Goal: Task Accomplishment & Management: Manage account settings

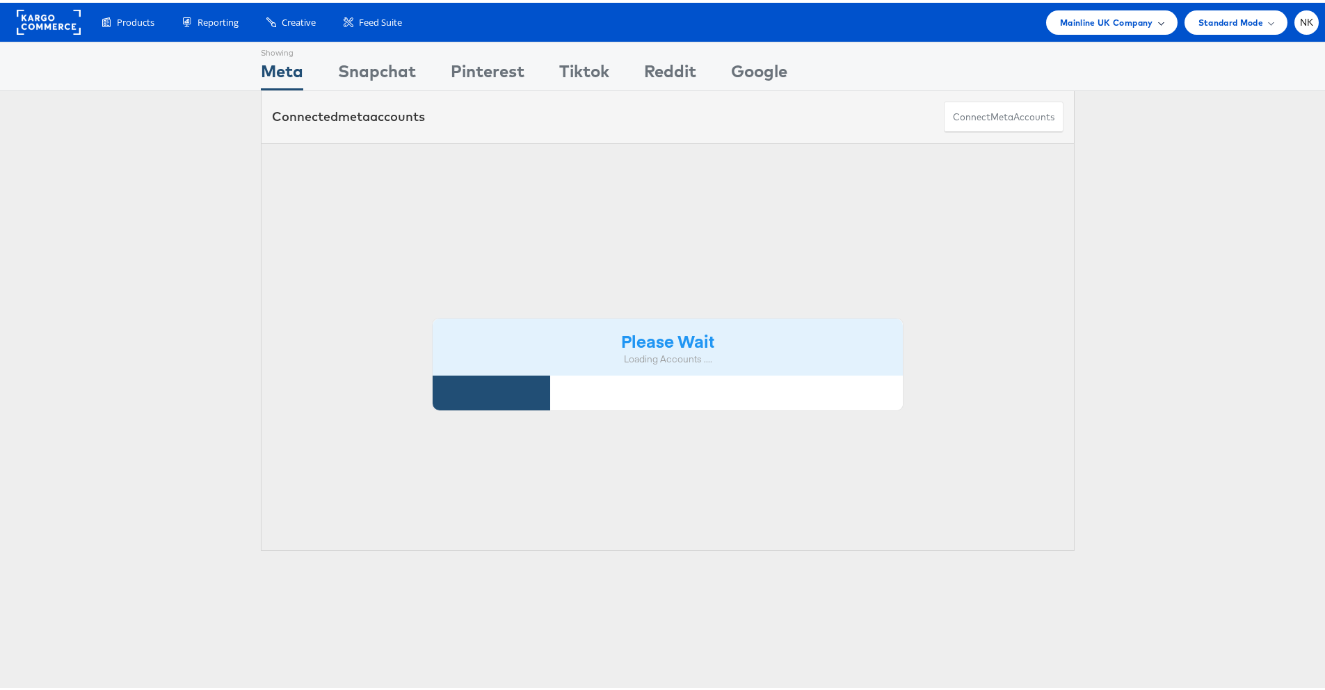
click at [1064, 15] on span "Mainline UK Company" at bounding box center [1106, 20] width 93 height 15
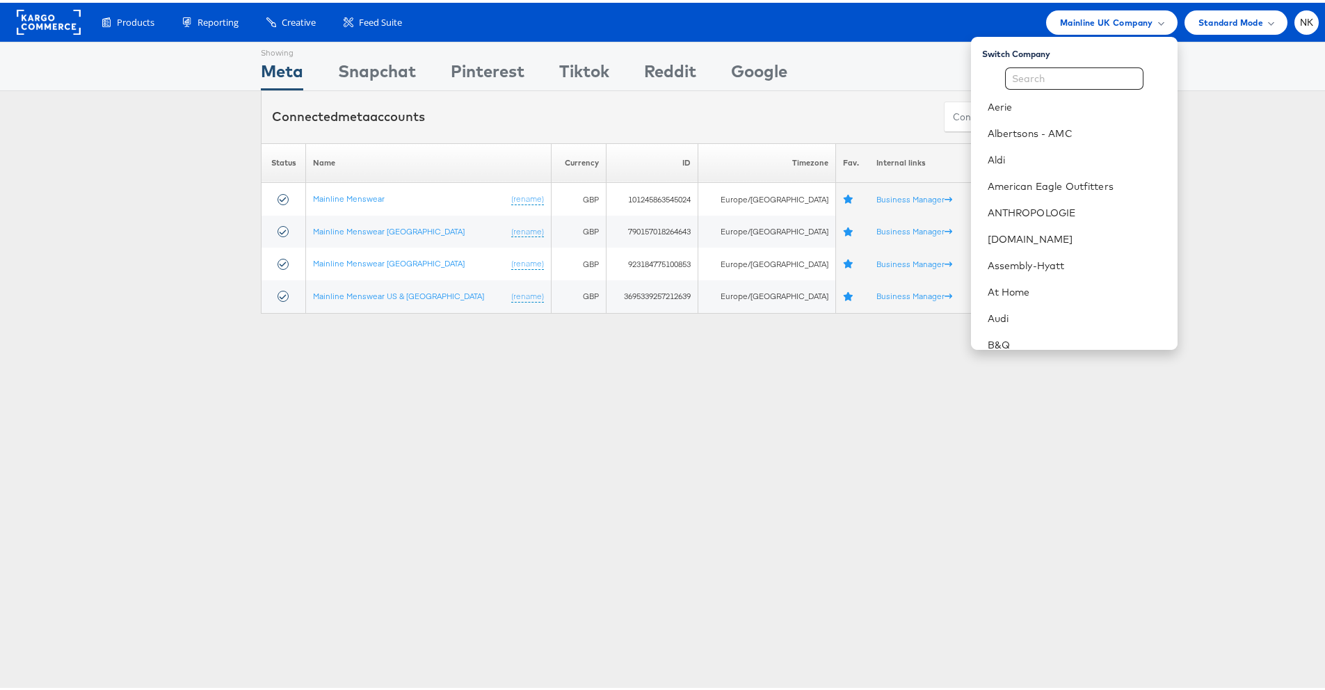
scroll to position [205, 0]
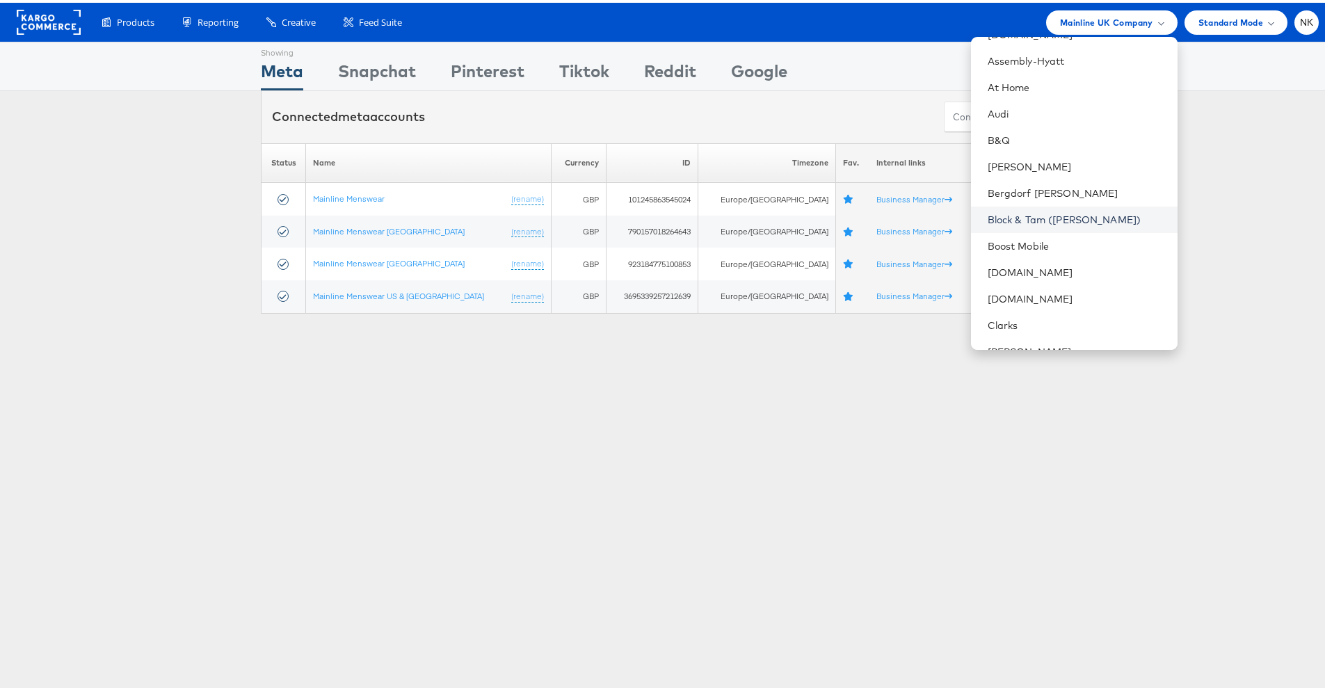
click at [1038, 214] on link "Block & Tam ([PERSON_NAME])" at bounding box center [1077, 217] width 179 height 14
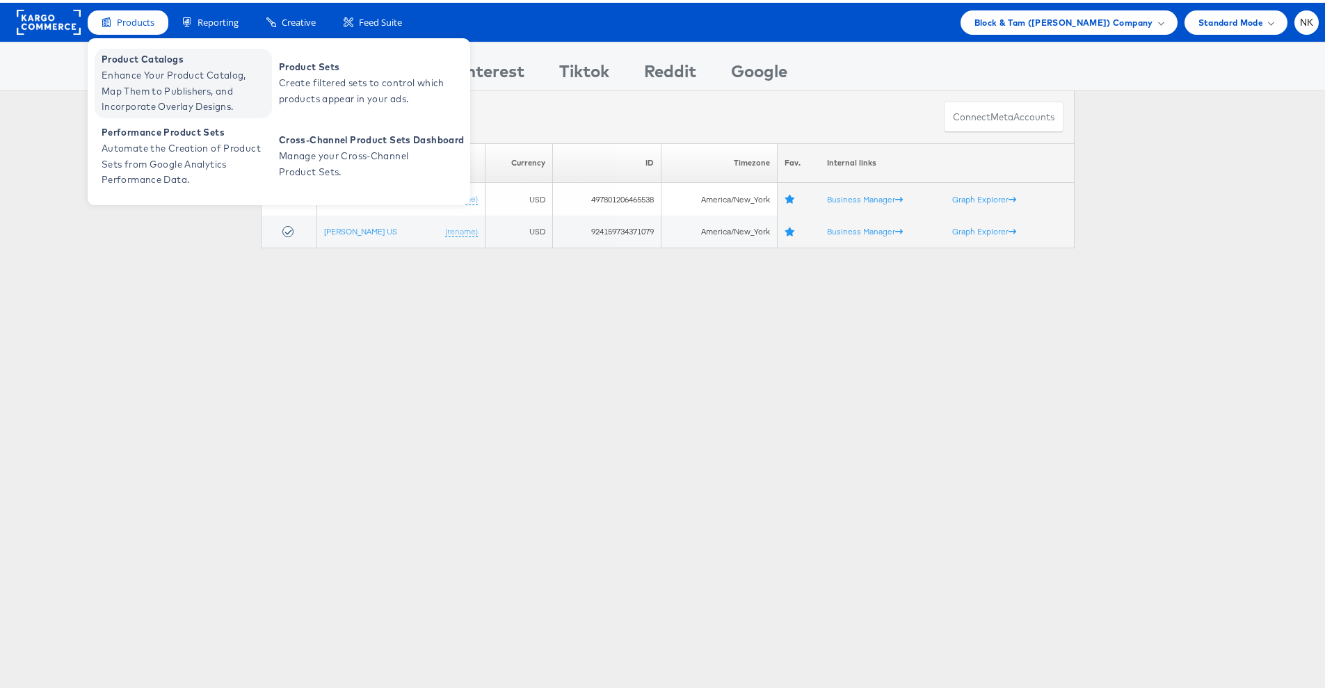
click at [156, 79] on span "Enhance Your Product Catalog, Map Them to Publishers, and Incorporate Overlay D…" at bounding box center [185, 88] width 167 height 47
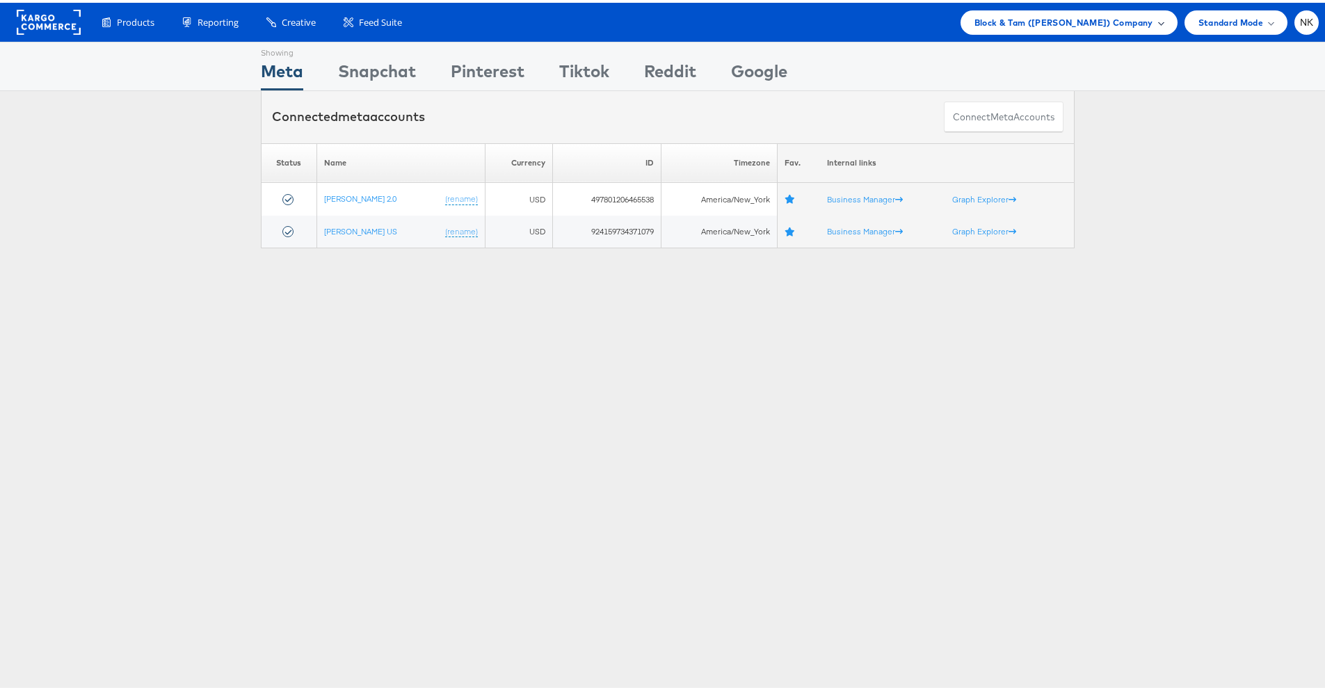
click at [968, 19] on div "Block & Tam ([PERSON_NAME]) Company" at bounding box center [1069, 20] width 217 height 24
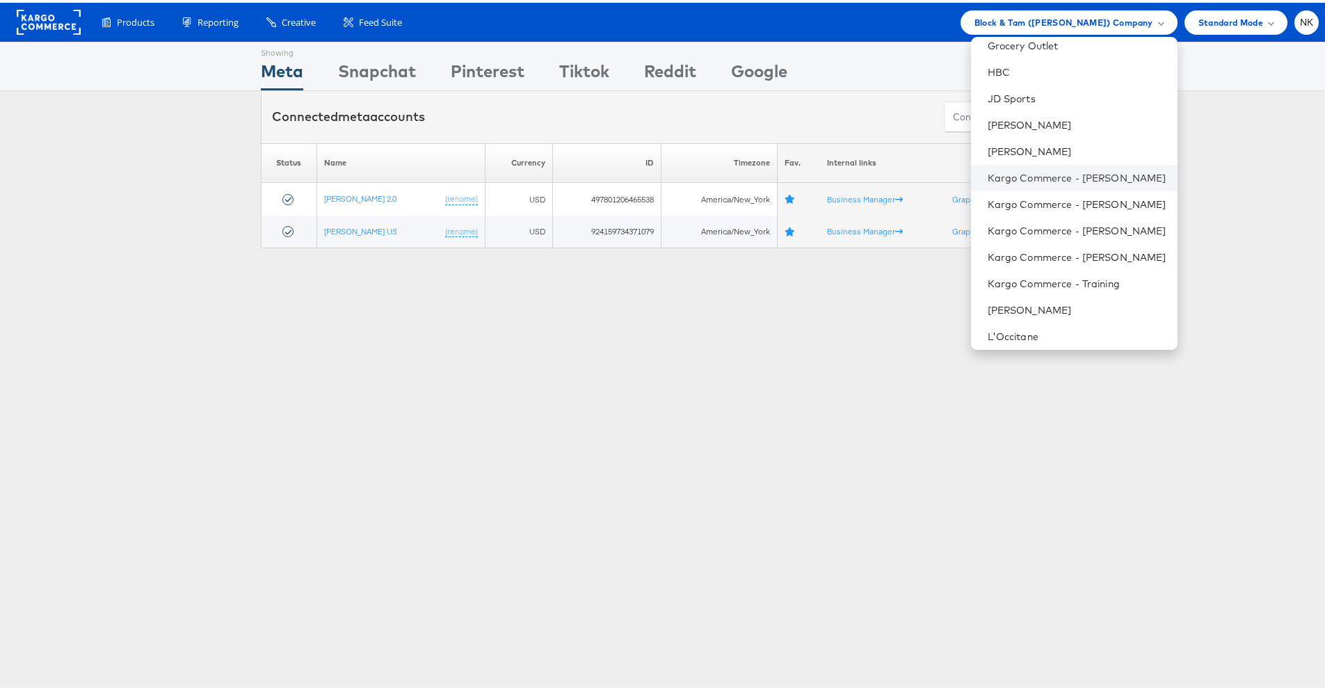
scroll to position [863, 0]
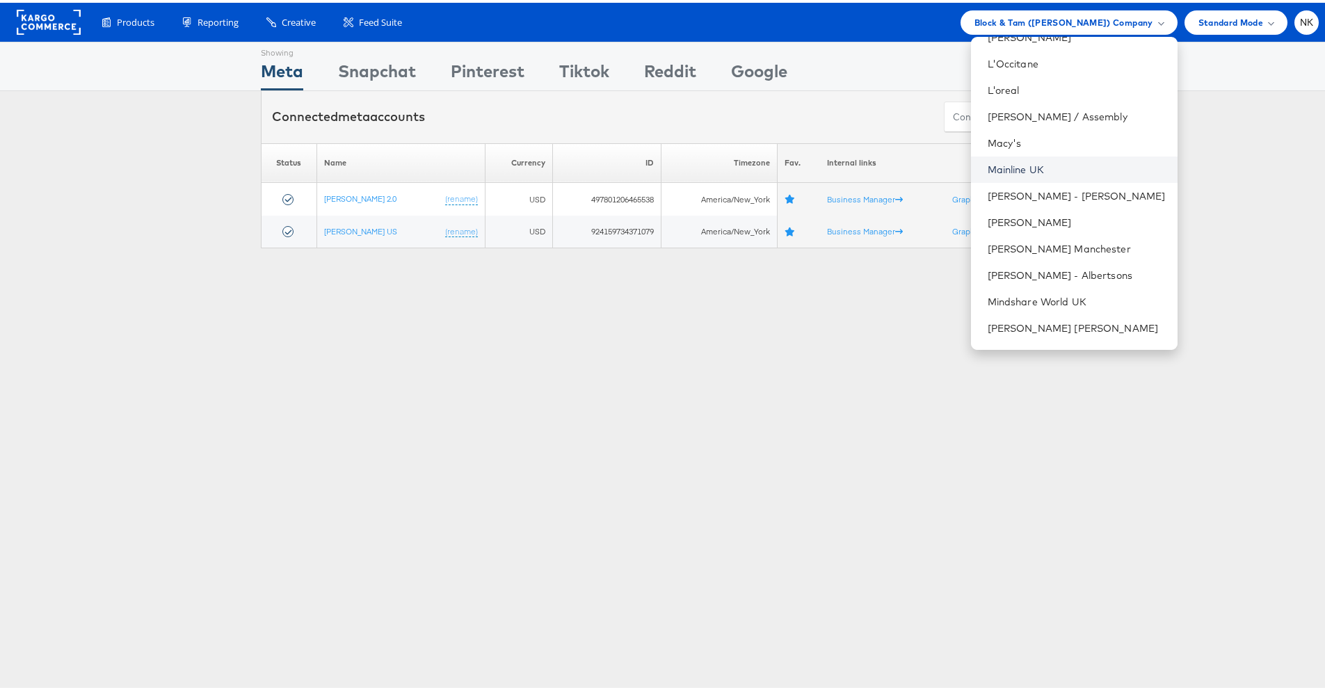
click at [1007, 170] on link "Mainline UK" at bounding box center [1077, 167] width 179 height 14
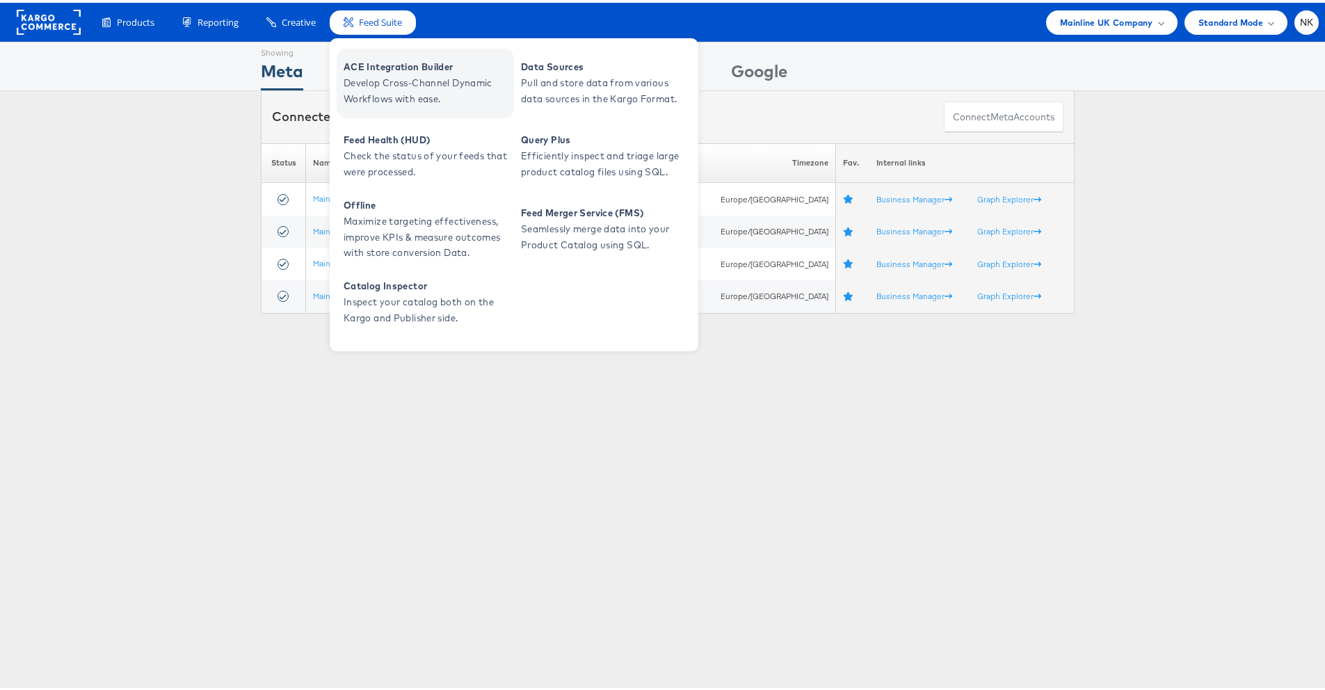
click at [391, 72] on span "Develop Cross-Channel Dynamic Workflows with ease." at bounding box center [427, 88] width 167 height 32
